Goal: Register for event/course

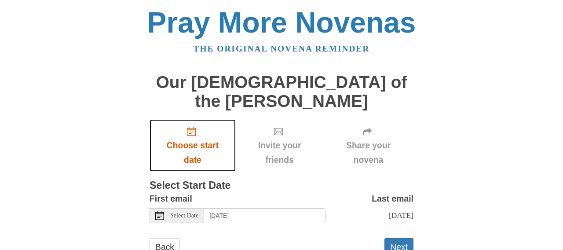
click at [190, 138] on span "Choose start date" at bounding box center [192, 152] width 69 height 29
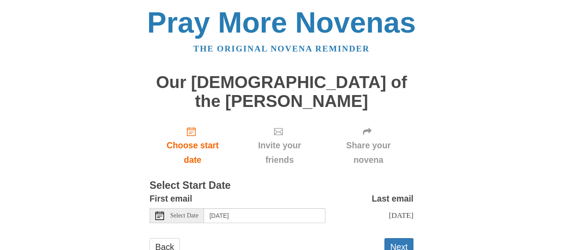
click at [169, 208] on div "Select Date" at bounding box center [177, 215] width 55 height 15
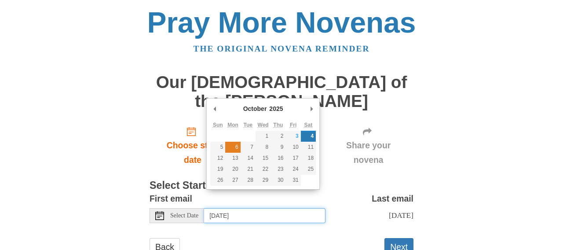
type input "[DATE]"
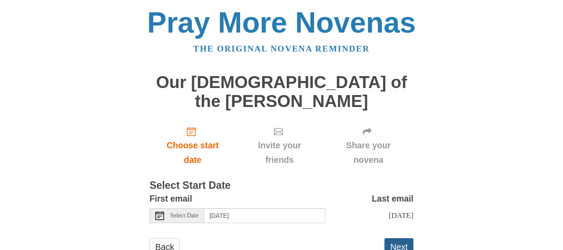
click at [398, 238] on button "Next" at bounding box center [398, 247] width 29 height 18
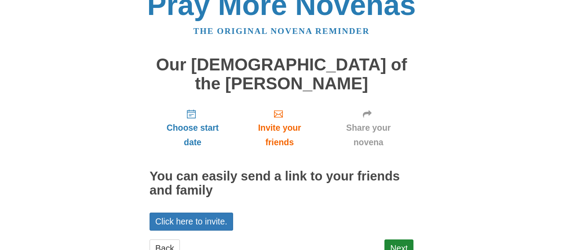
scroll to position [32, 0]
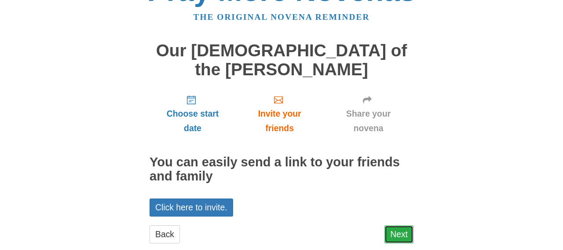
click at [405, 225] on link "Next" at bounding box center [398, 234] width 29 height 18
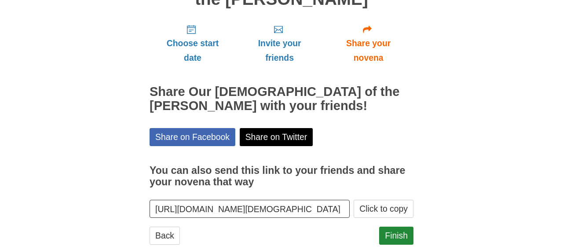
scroll to position [103, 0]
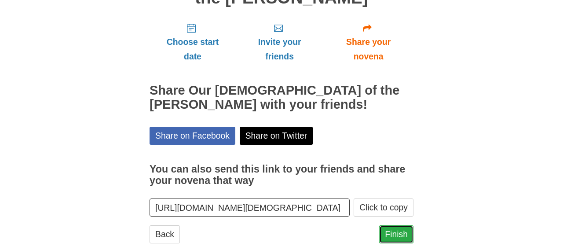
click at [387, 225] on link "Finish" at bounding box center [396, 234] width 34 height 18
